Goal: Information Seeking & Learning: Learn about a topic

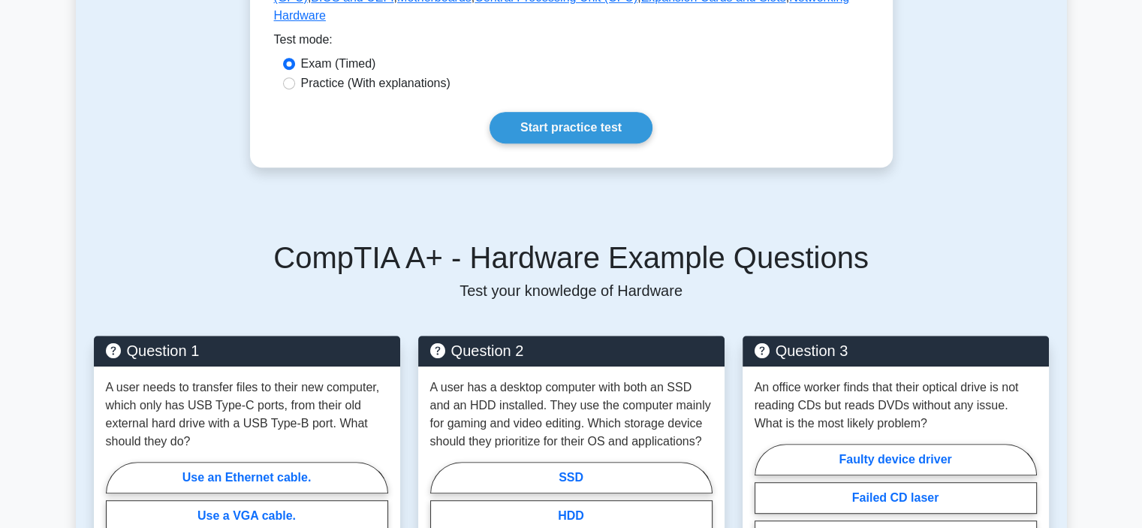
scroll to position [800, 0]
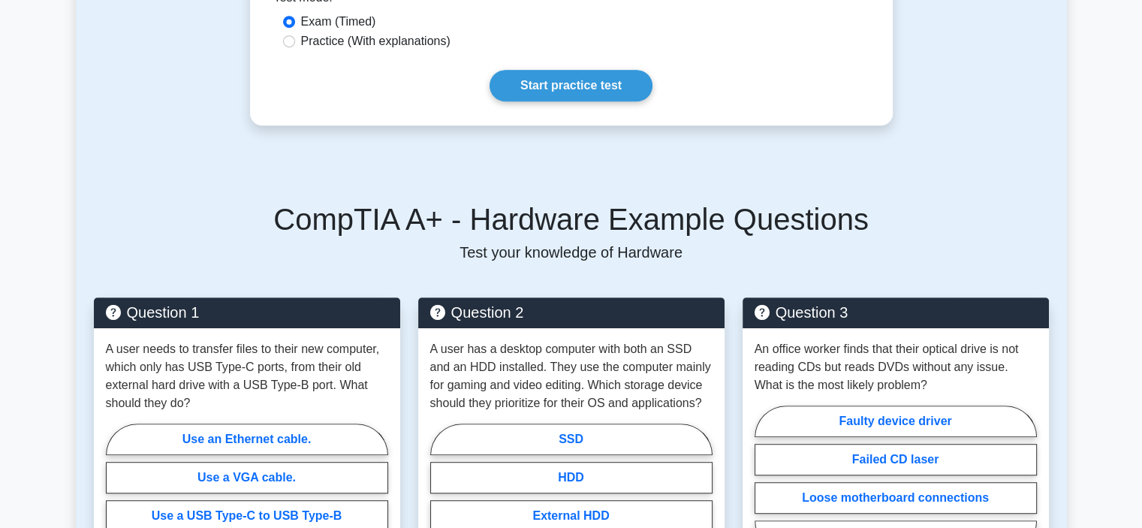
click at [582, 70] on link "Start practice test" at bounding box center [570, 86] width 163 height 32
